Goal: Use online tool/utility: Utilize a website feature to perform a specific function

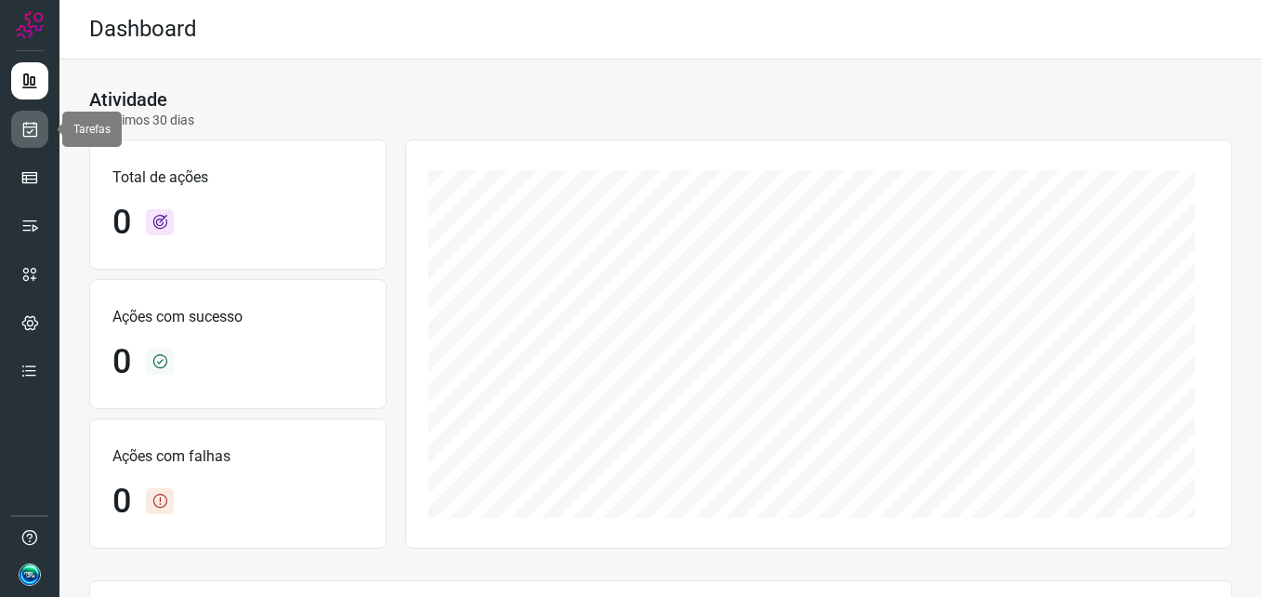
click at [21, 125] on icon at bounding box center [30, 129] width 20 height 19
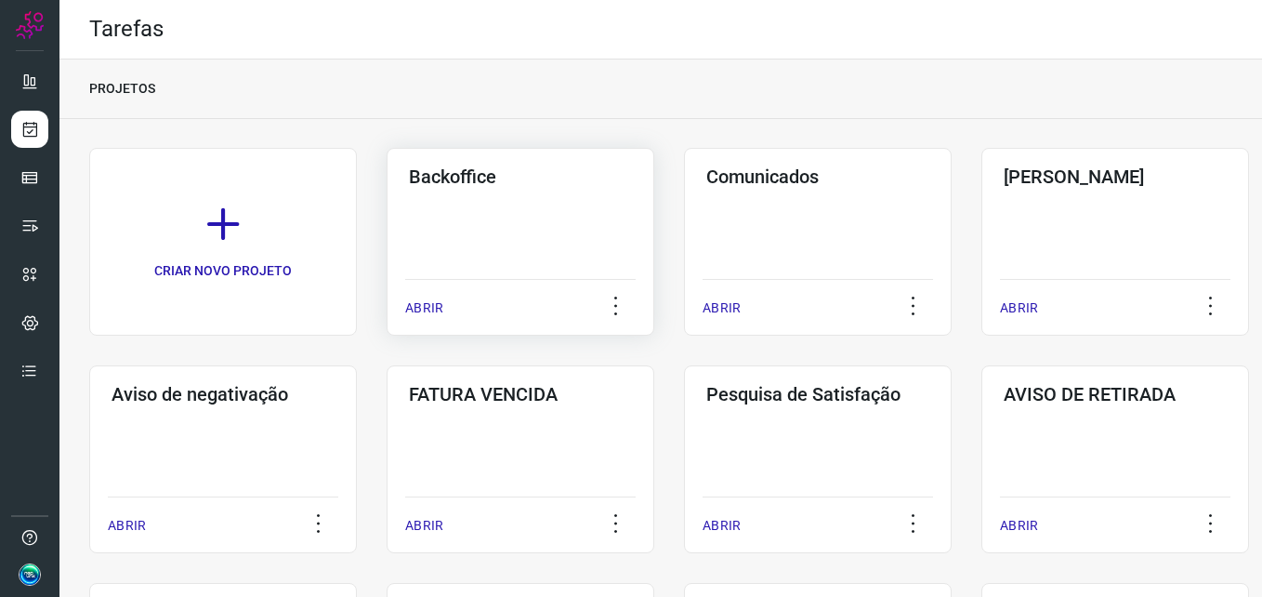
click at [499, 217] on div "Backoffice ABRIR" at bounding box center [521, 242] width 268 height 188
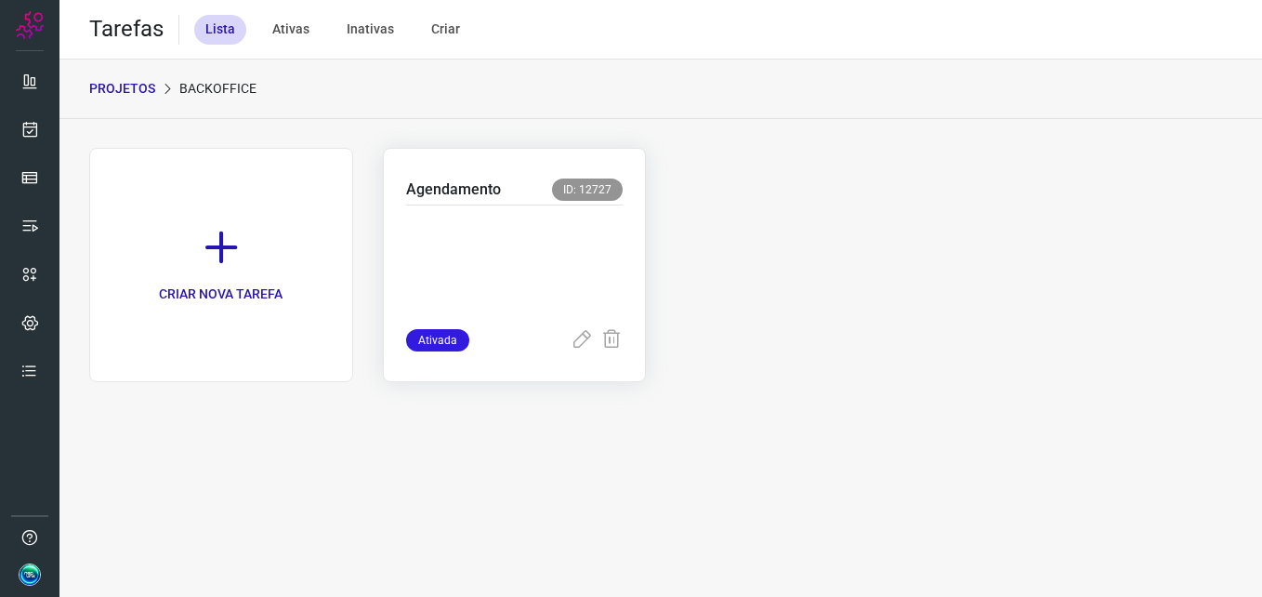
click at [560, 257] on p at bounding box center [515, 263] width 218 height 93
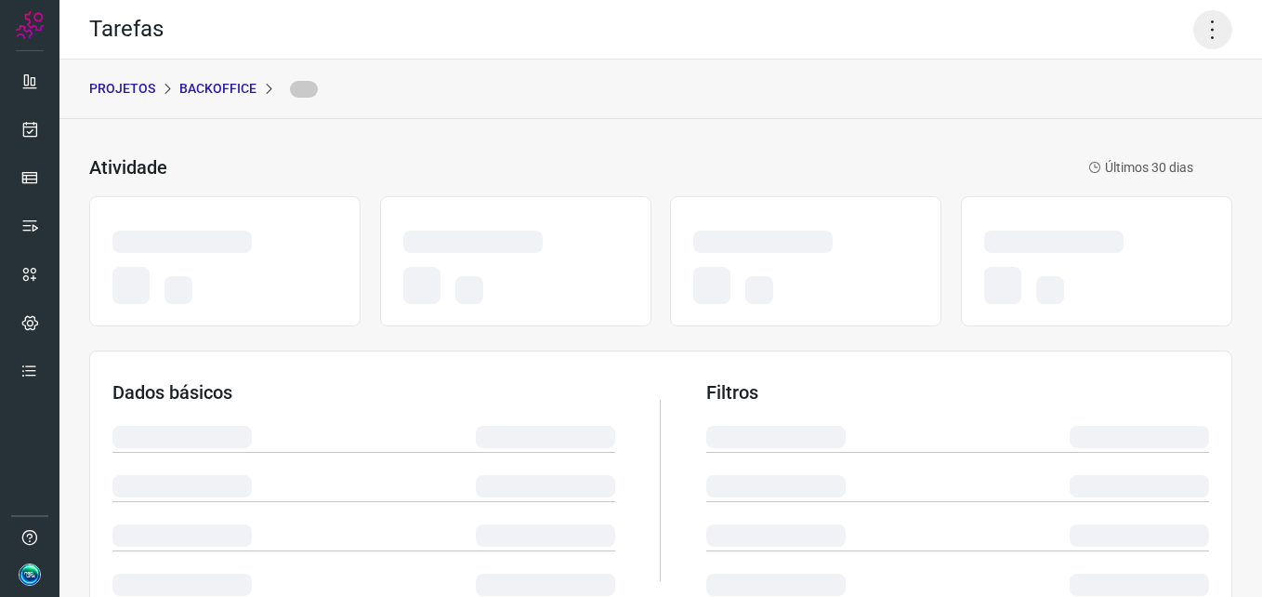
click at [1210, 27] on icon at bounding box center [1213, 29] width 39 height 39
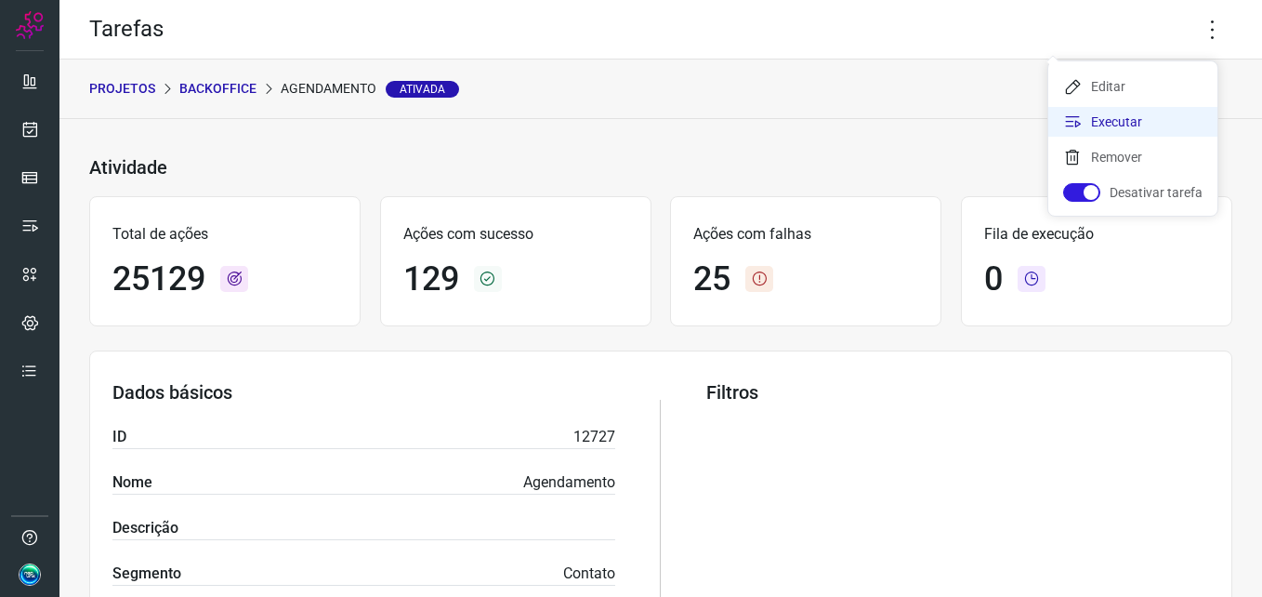
click at [1128, 131] on li "Executar" at bounding box center [1133, 122] width 169 height 30
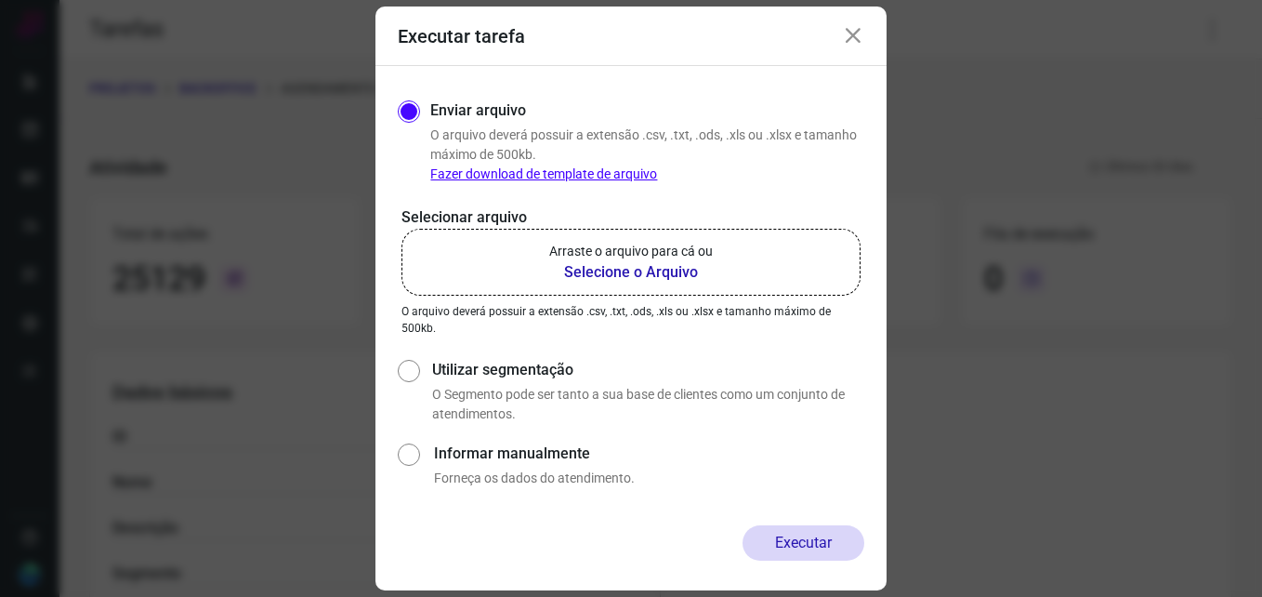
click at [594, 270] on b "Selecione o Arquivo" at bounding box center [631, 272] width 164 height 22
click at [0, 0] on input "Arraste o arquivo para cá ou Selecione o Arquivo" at bounding box center [0, 0] width 0 height 0
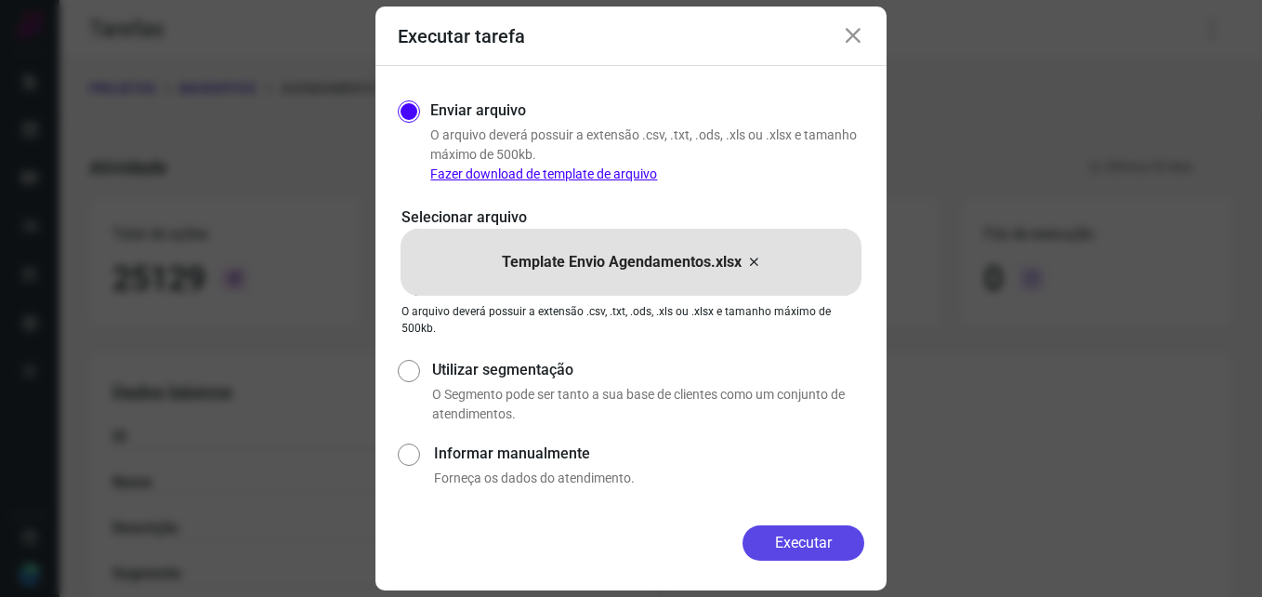
click at [785, 541] on button "Executar" at bounding box center [804, 542] width 122 height 35
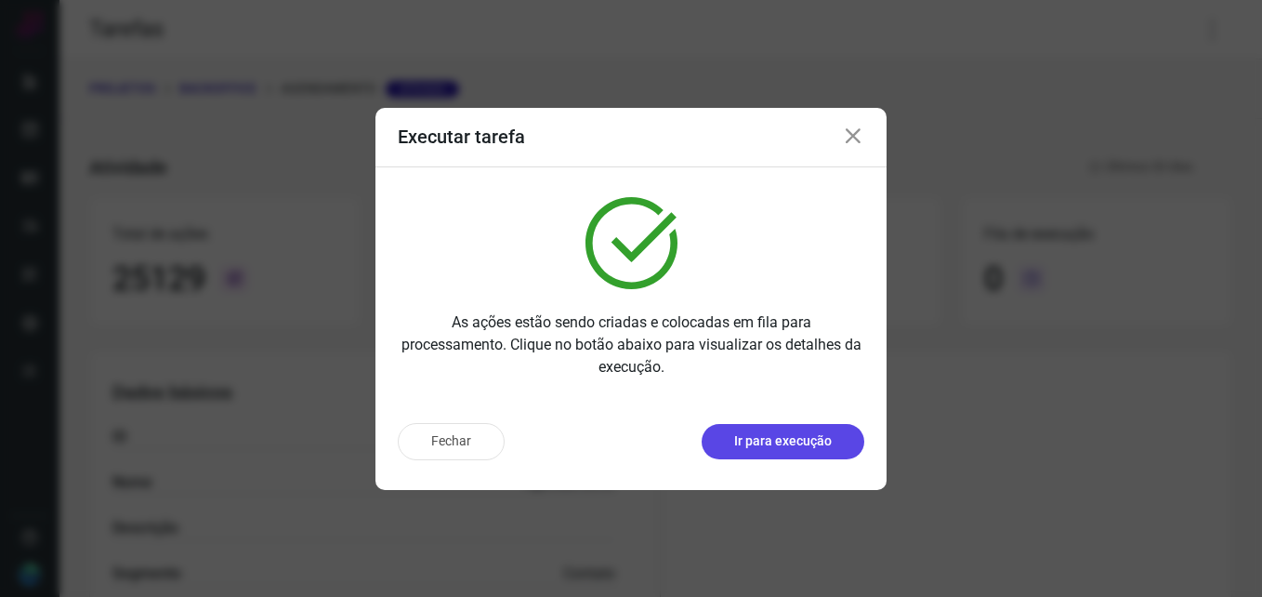
click at [801, 442] on p "Ir para execução" at bounding box center [783, 441] width 98 height 20
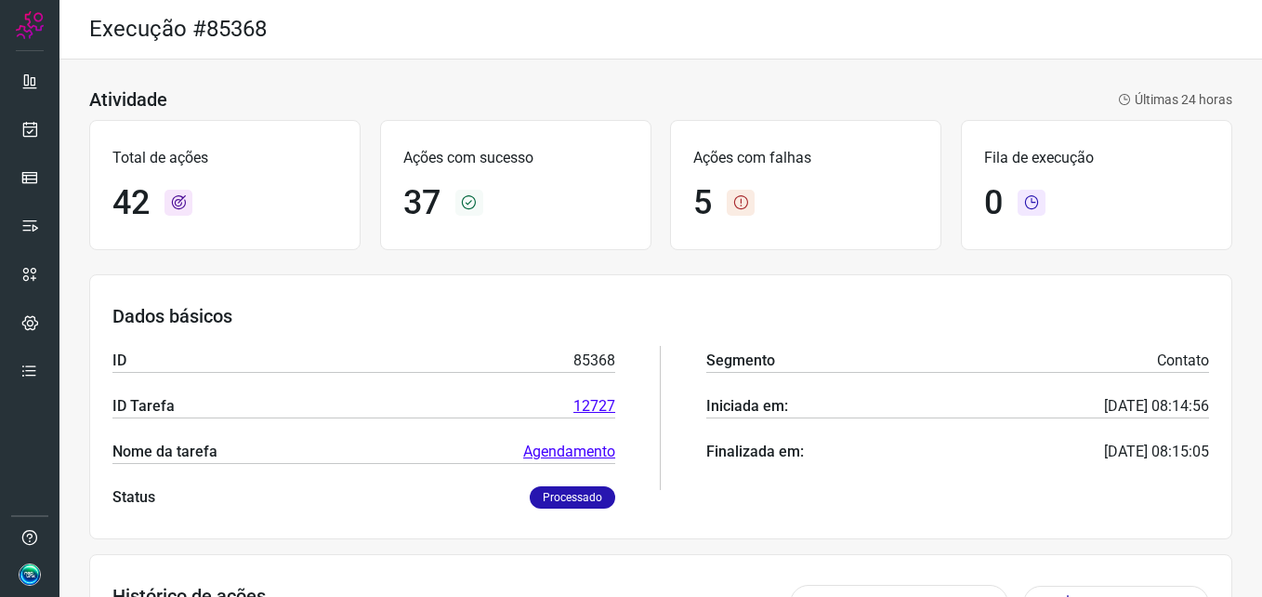
click at [736, 199] on icon at bounding box center [741, 203] width 28 height 26
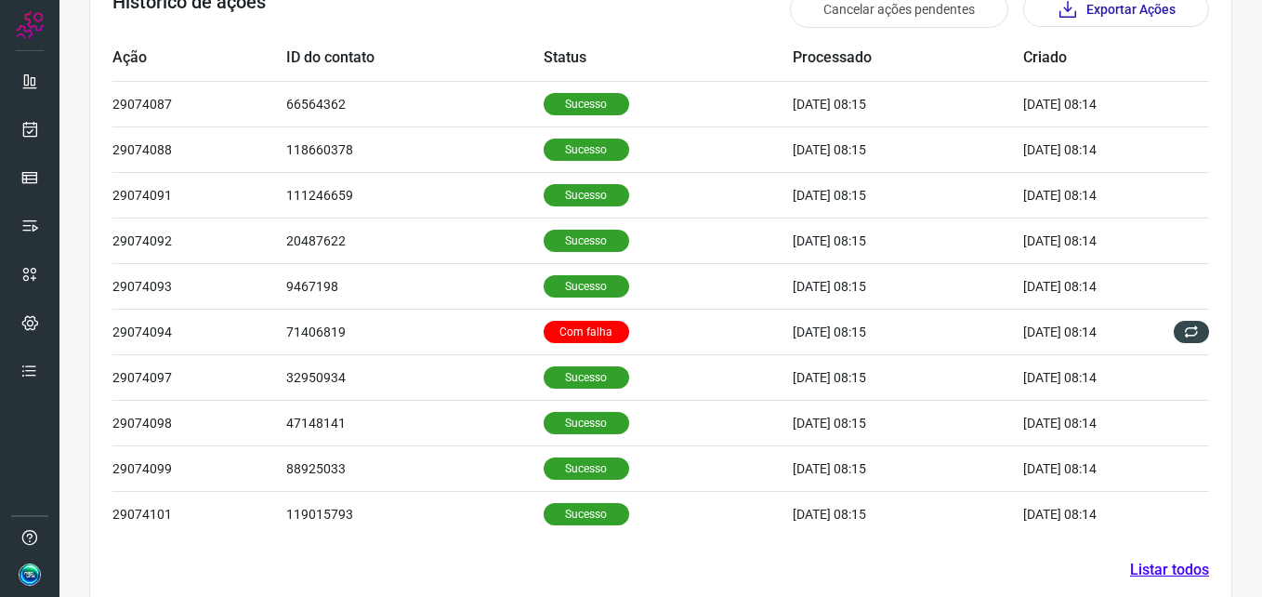
scroll to position [627, 0]
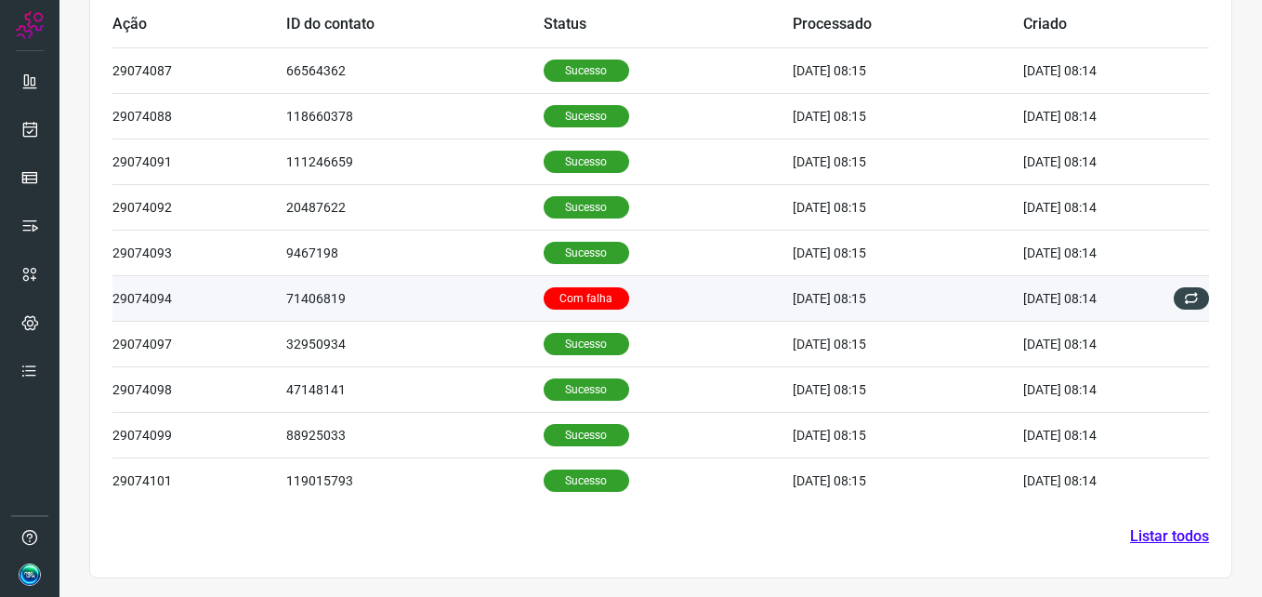
click at [592, 292] on p "Com falha" at bounding box center [587, 298] width 86 height 22
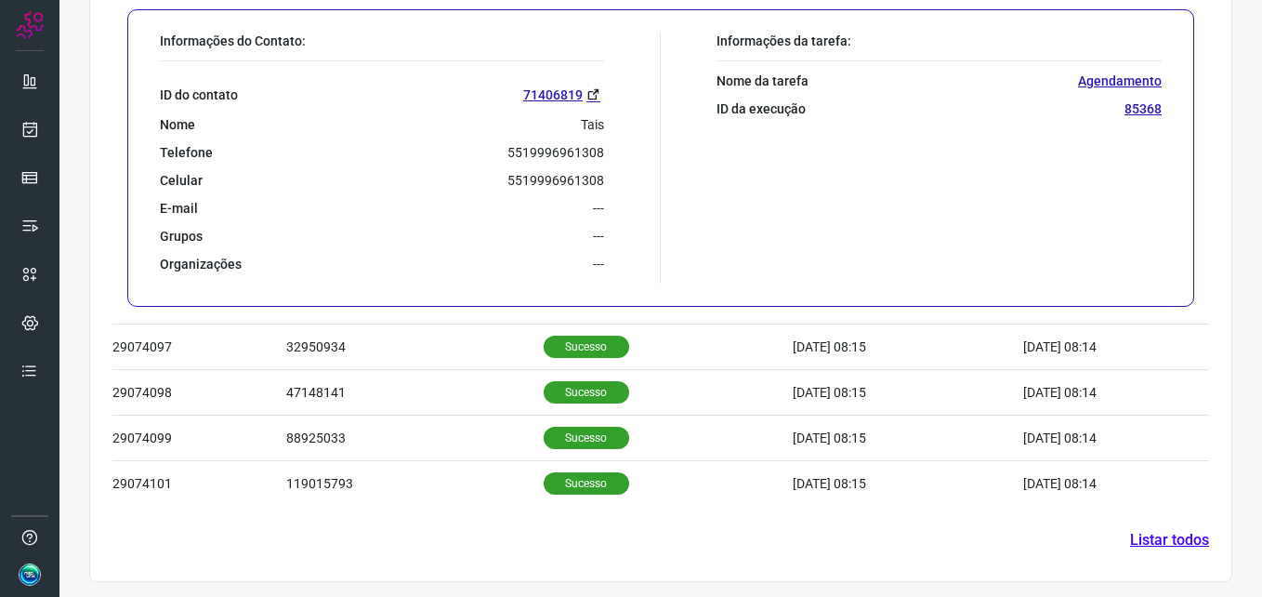
scroll to position [1079, 0]
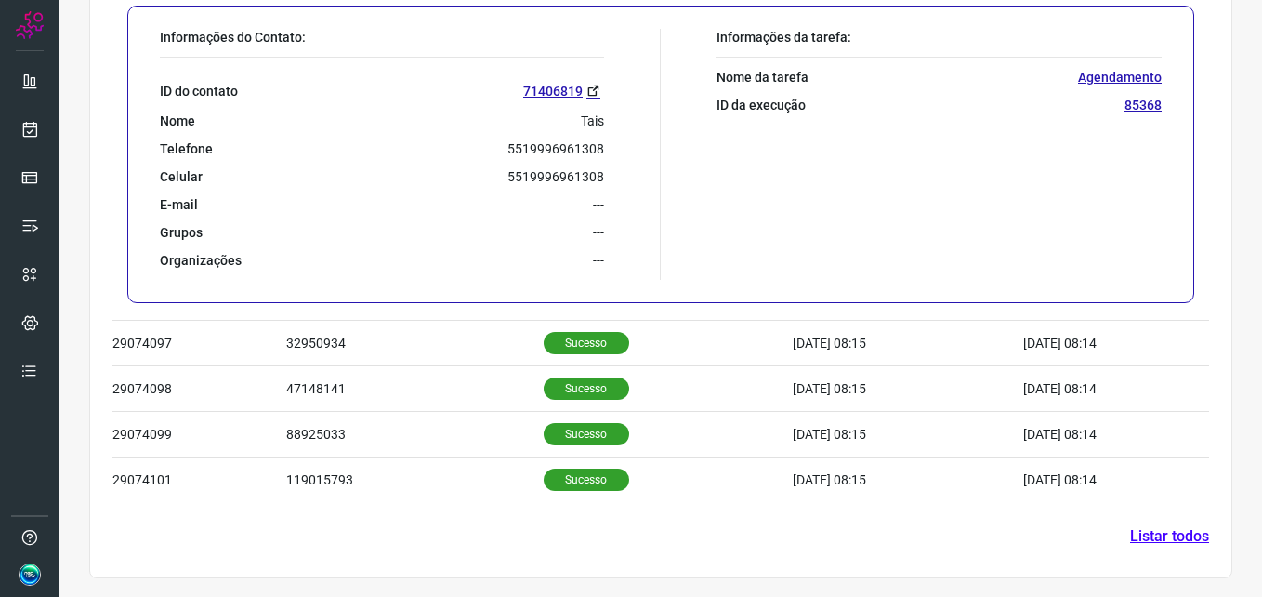
click at [1177, 533] on link "Listar todos" at bounding box center [1169, 536] width 79 height 22
